Goal: Find specific page/section: Find specific page/section

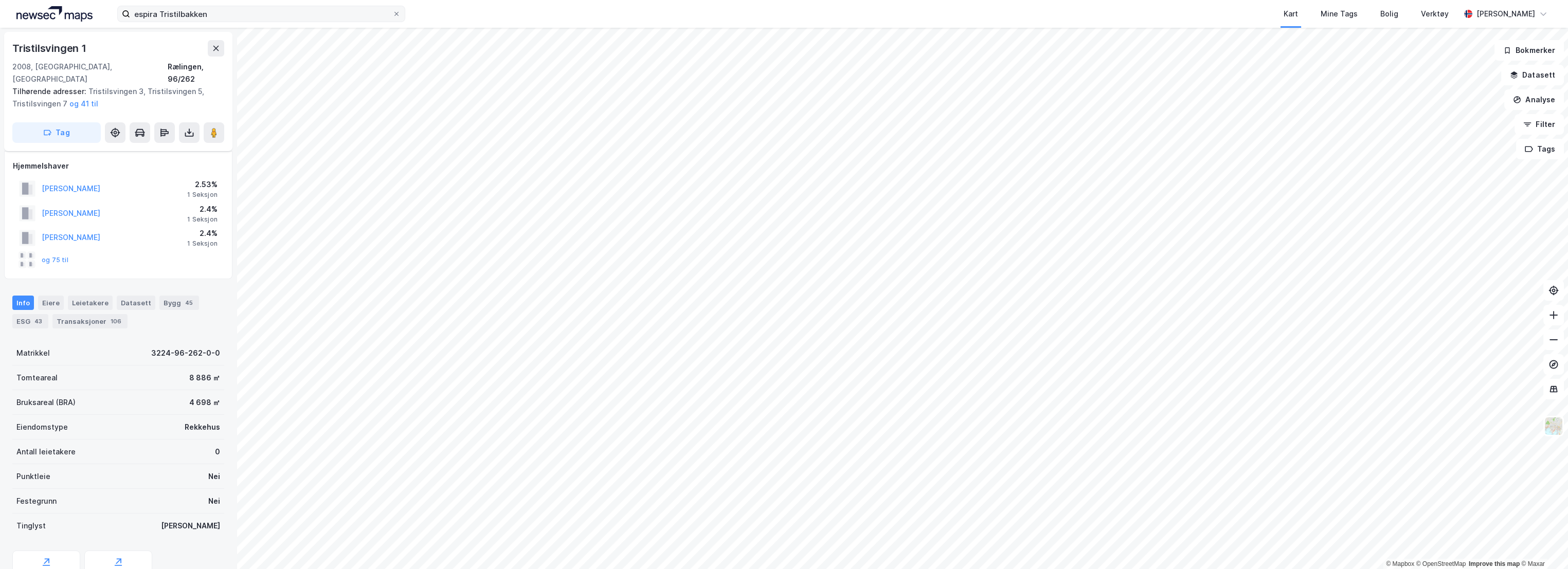
scroll to position [119, 0]
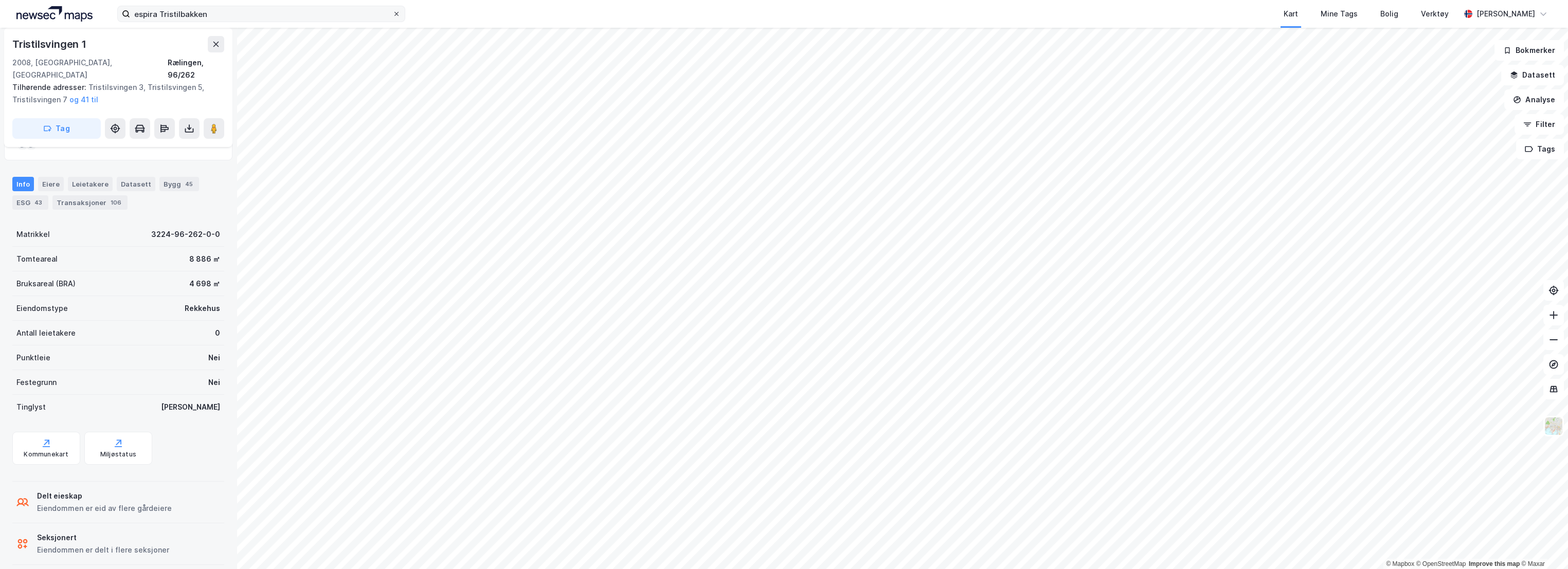
click at [399, 16] on icon at bounding box center [396, 13] width 6 height 6
click at [393, 16] on input "espira Tristilbakken" at bounding box center [261, 13] width 262 height 16
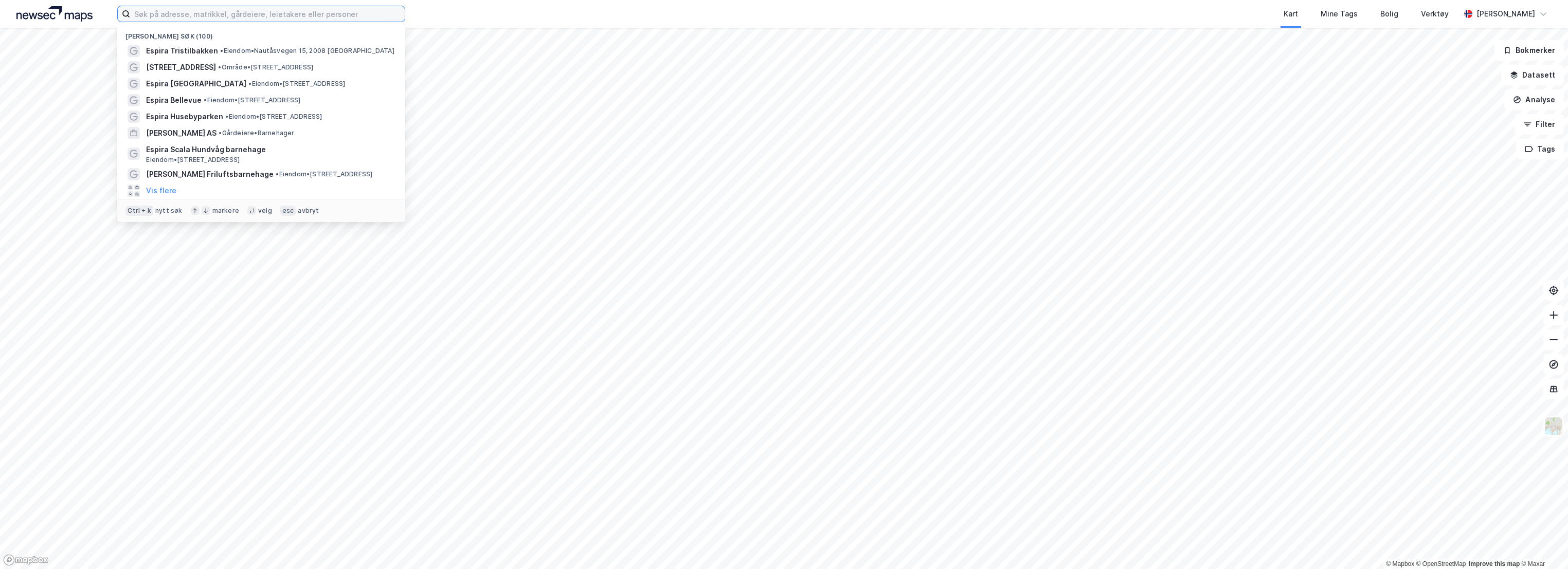
click at [259, 13] on input at bounding box center [267, 13] width 275 height 16
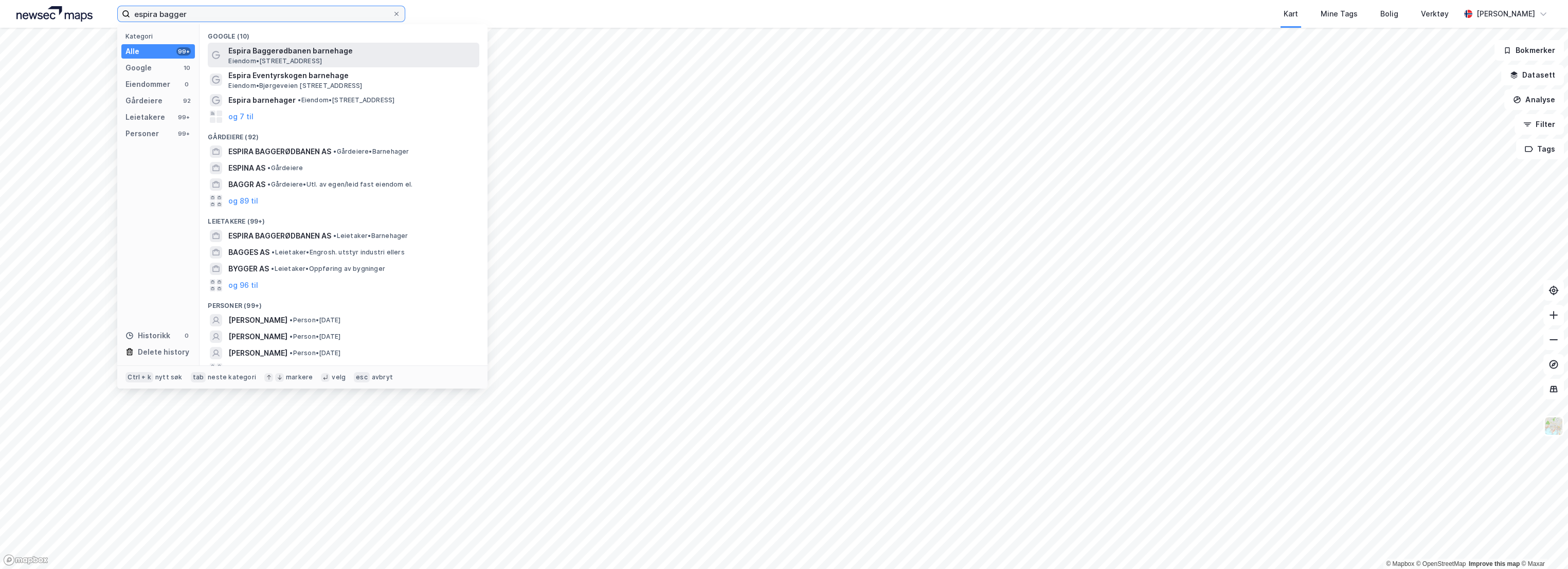
type input "espira bagger"
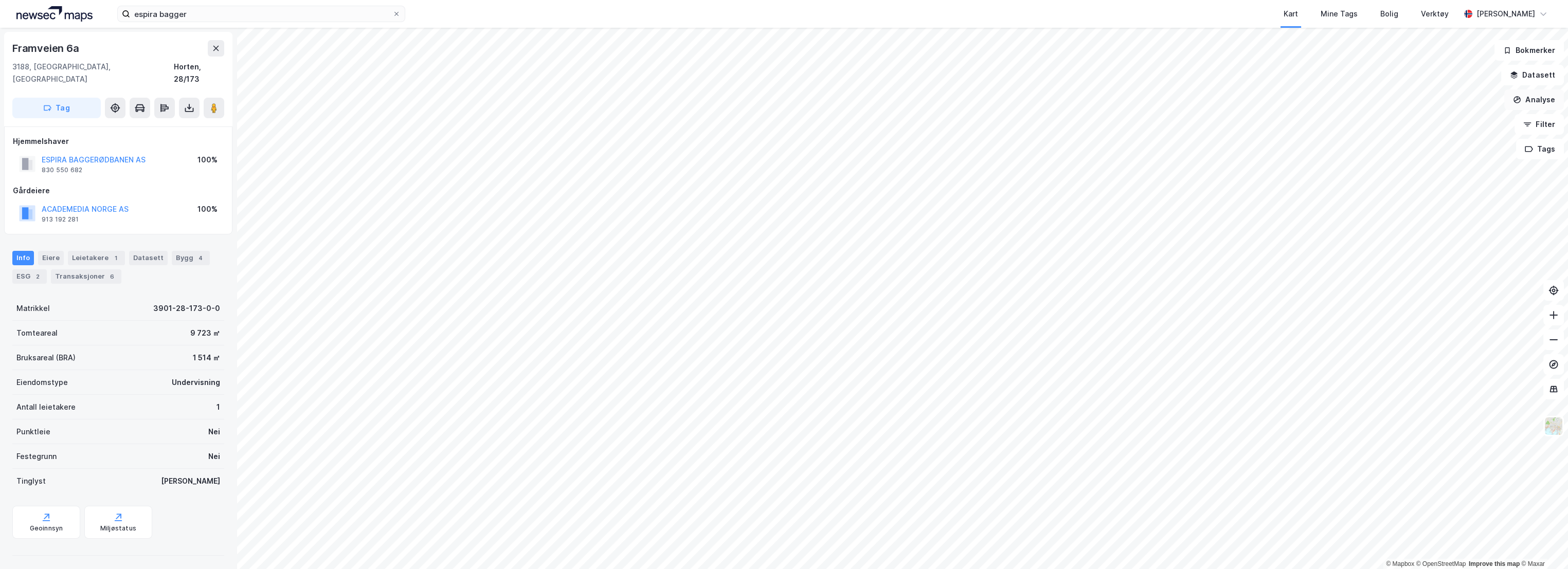
click at [1546, 102] on button "Analyse" at bounding box center [1533, 99] width 59 height 21
click at [1441, 101] on div "Mål avstand" at bounding box center [1444, 101] width 89 height 9
click at [950, 545] on button "Lukk" at bounding box center [949, 546] width 47 height 21
click at [111, 104] on icon at bounding box center [115, 108] width 8 height 8
